Goal: Task Accomplishment & Management: Complete application form

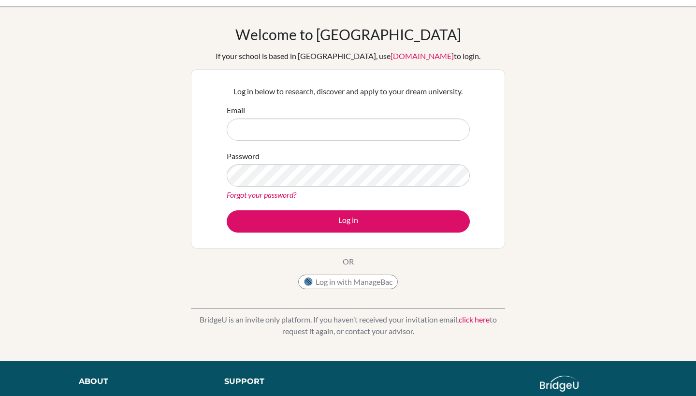
scroll to position [19, 0]
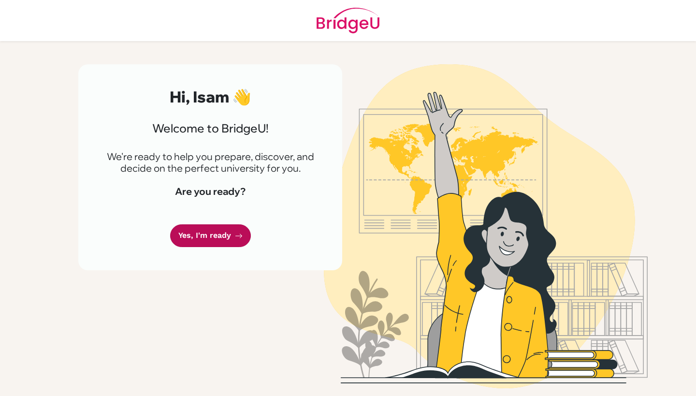
click at [184, 238] on link "Yes, I'm ready" at bounding box center [210, 235] width 81 height 23
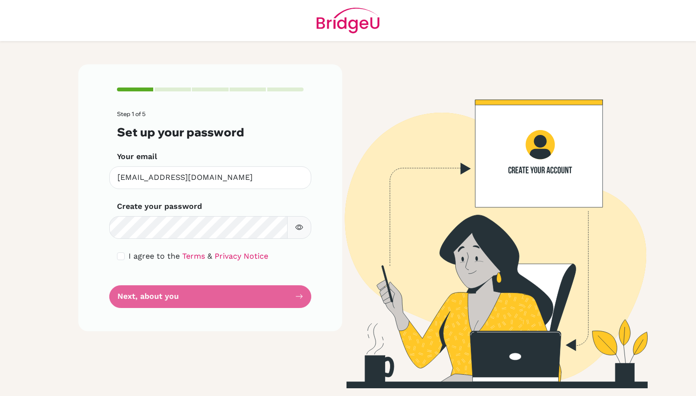
click at [297, 230] on icon "button" at bounding box center [299, 227] width 8 height 8
click at [126, 254] on div "I agree to the Terms & Privacy Notice" at bounding box center [210, 256] width 187 height 12
click at [122, 254] on input "checkbox" at bounding box center [121, 256] width 8 height 8
checkbox input "true"
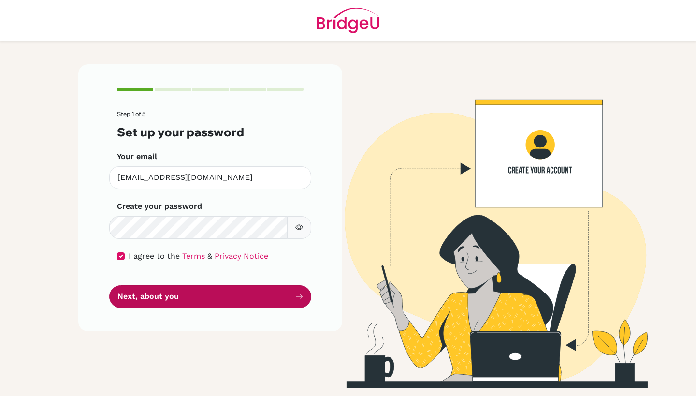
click at [141, 301] on button "Next, about you" at bounding box center [210, 296] width 202 height 23
